Goal: Book appointment/travel/reservation

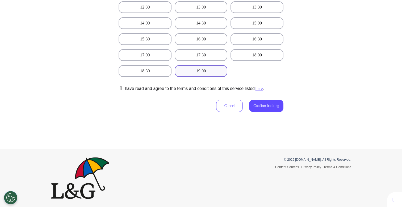
click at [216, 103] on button "Cancel" at bounding box center [229, 106] width 27 height 12
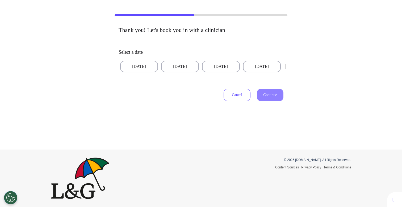
scroll to position [14, 0]
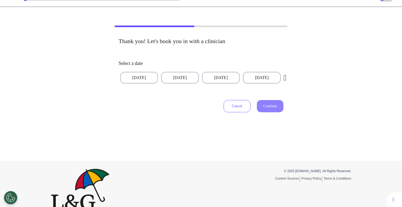
click at [231, 107] on button "Cancel" at bounding box center [237, 106] width 27 height 12
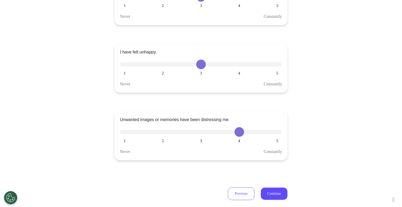
scroll to position [160, 0]
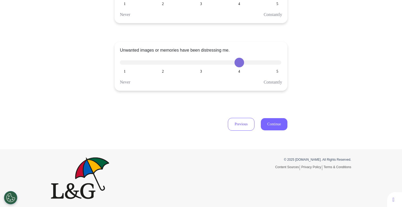
click at [277, 120] on button "Continue" at bounding box center [274, 124] width 27 height 12
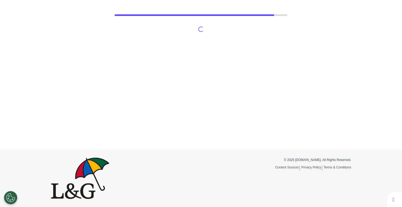
scroll to position [25, 0]
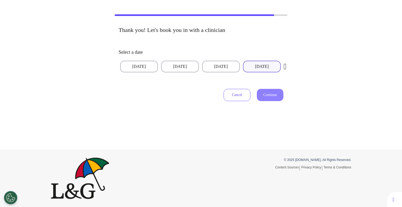
click at [263, 63] on button "[DATE]" at bounding box center [262, 67] width 38 height 12
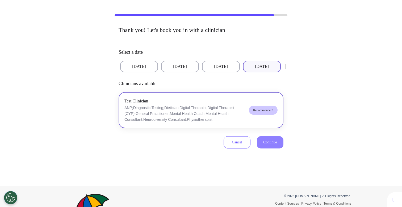
click at [245, 104] on button "Test Clinician ANP;Diagnostic Testing;Dietician;Digital Therapist;Digital Thera…" at bounding box center [201, 110] width 165 height 36
click at [263, 142] on span "Continue" at bounding box center [270, 142] width 14 height 4
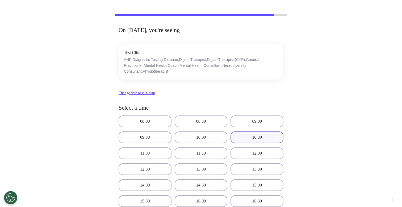
click at [256, 135] on button "10:30" at bounding box center [257, 137] width 53 height 12
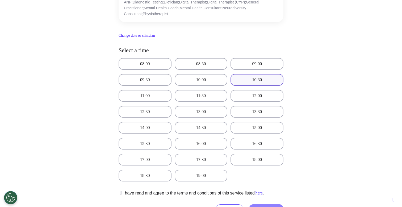
scroll to position [187, 0]
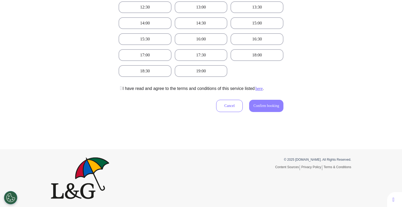
click at [120, 88] on icon at bounding box center [120, 87] width 3 height 5
click at [257, 106] on span "Confirm booking" at bounding box center [267, 106] width 26 height 4
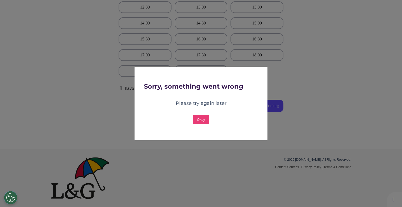
click at [111, 133] on div "Sorry, something went wrong Please try again later Okay OK" at bounding box center [201, 103] width 402 height 207
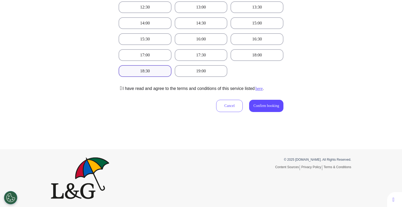
click at [140, 71] on button "18:30" at bounding box center [145, 71] width 53 height 12
click at [255, 103] on button "Confirm booking" at bounding box center [266, 106] width 34 height 12
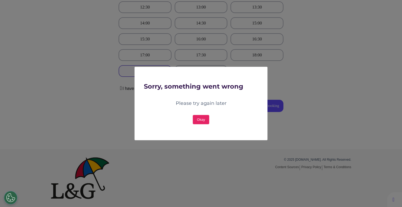
click at [199, 121] on button "Okay" at bounding box center [201, 119] width 17 height 9
